Goal: Information Seeking & Learning: Learn about a topic

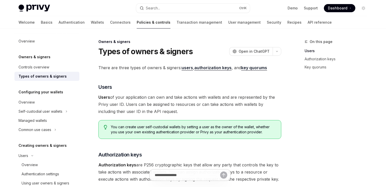
scroll to position [24, 0]
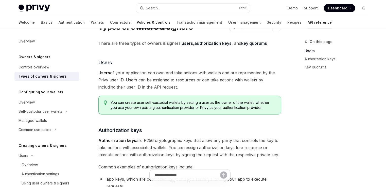
click at [308, 21] on link "API reference" at bounding box center [320, 22] width 24 height 12
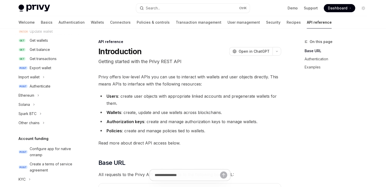
scroll to position [81, 0]
click at [32, 97] on div "Ethereum" at bounding box center [27, 95] width 16 height 6
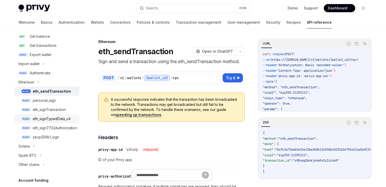
scroll to position [102, 0]
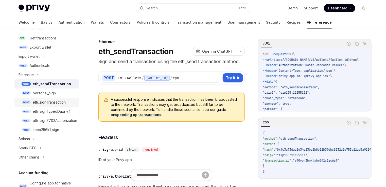
click at [49, 103] on div "eth_signTransaction" at bounding box center [49, 102] width 33 height 6
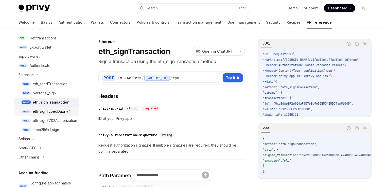
click at [56, 112] on div "eth_signTypedData_v4" at bounding box center [52, 111] width 38 height 6
type textarea "*"
